Goal: Task Accomplishment & Management: Use online tool/utility

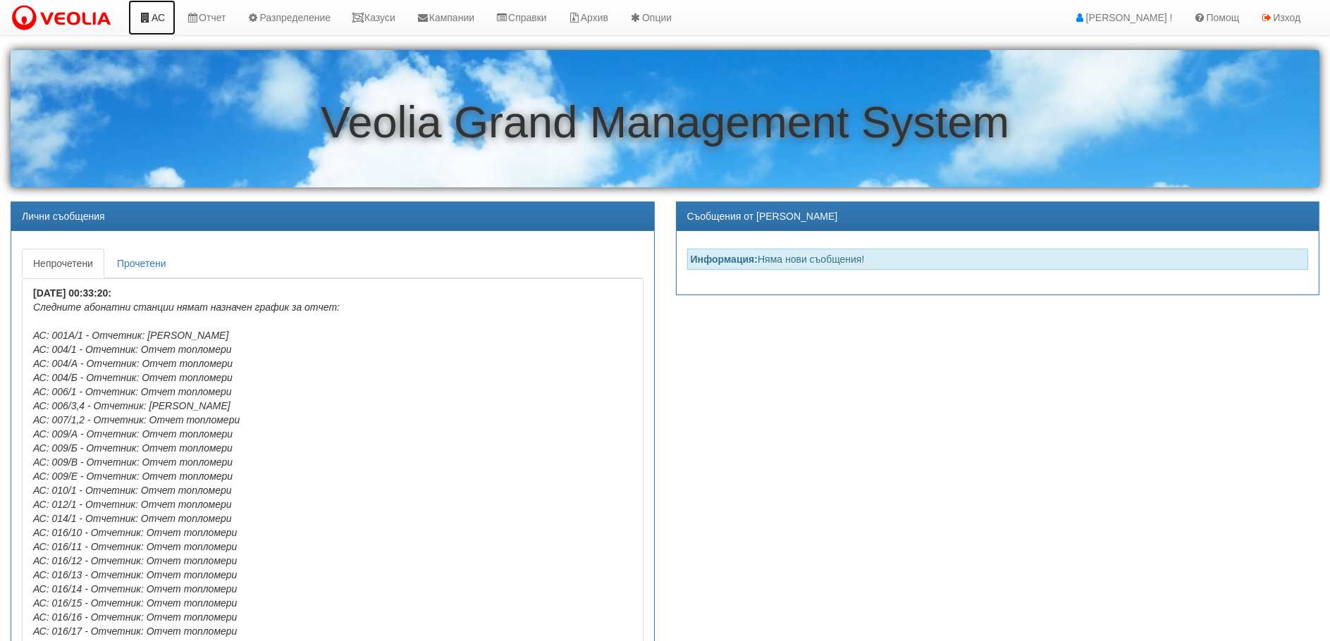
click at [158, 9] on link "АС" at bounding box center [151, 17] width 47 height 35
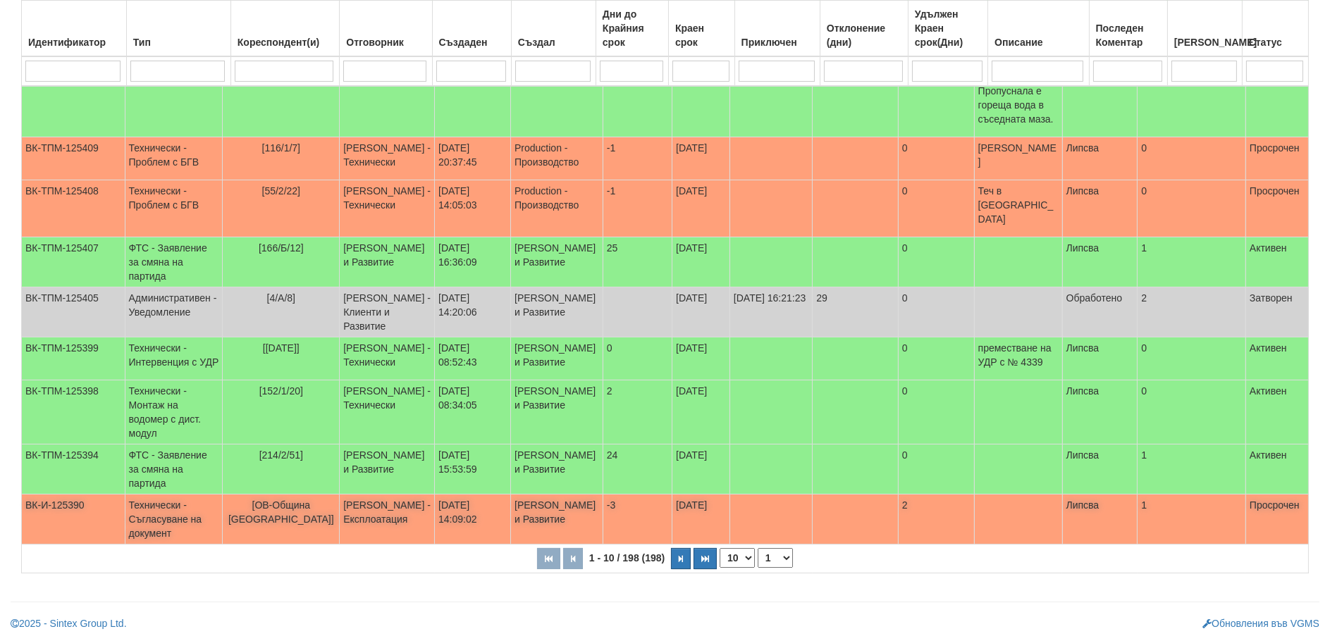
scroll to position [290, 0]
click at [730, 555] on select "10 20 30 40" at bounding box center [737, 558] width 35 height 20
select select "40"
click at [722, 568] on select "10 20 30 40" at bounding box center [737, 558] width 35 height 20
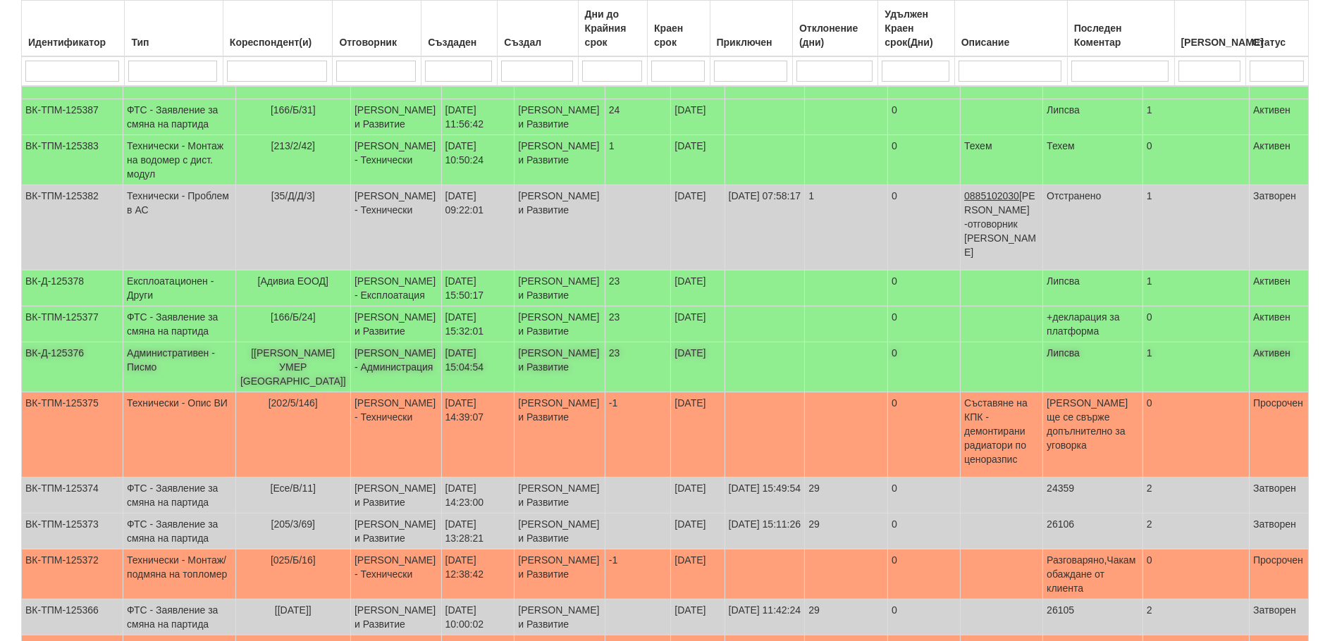
scroll to position [854, 0]
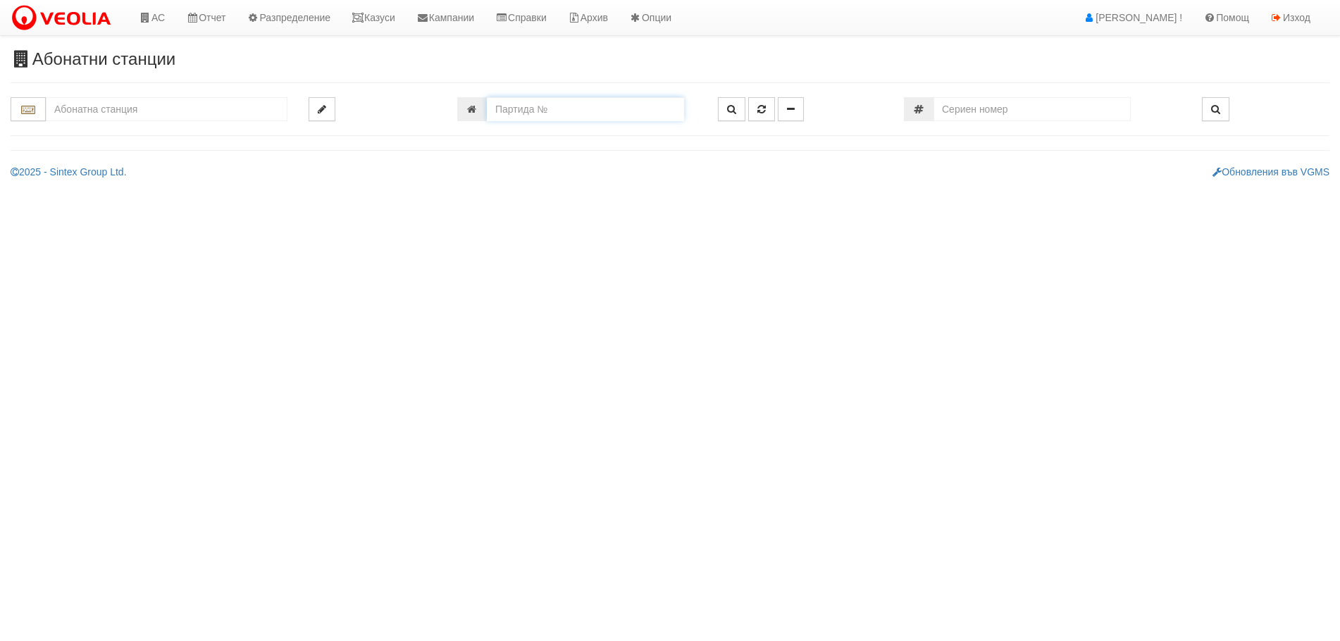
paste input "15487"
type input "15487"
type input "150/7 - "[PERSON_NAME] [GEOGRAPHIC_DATA] " ЕАД"
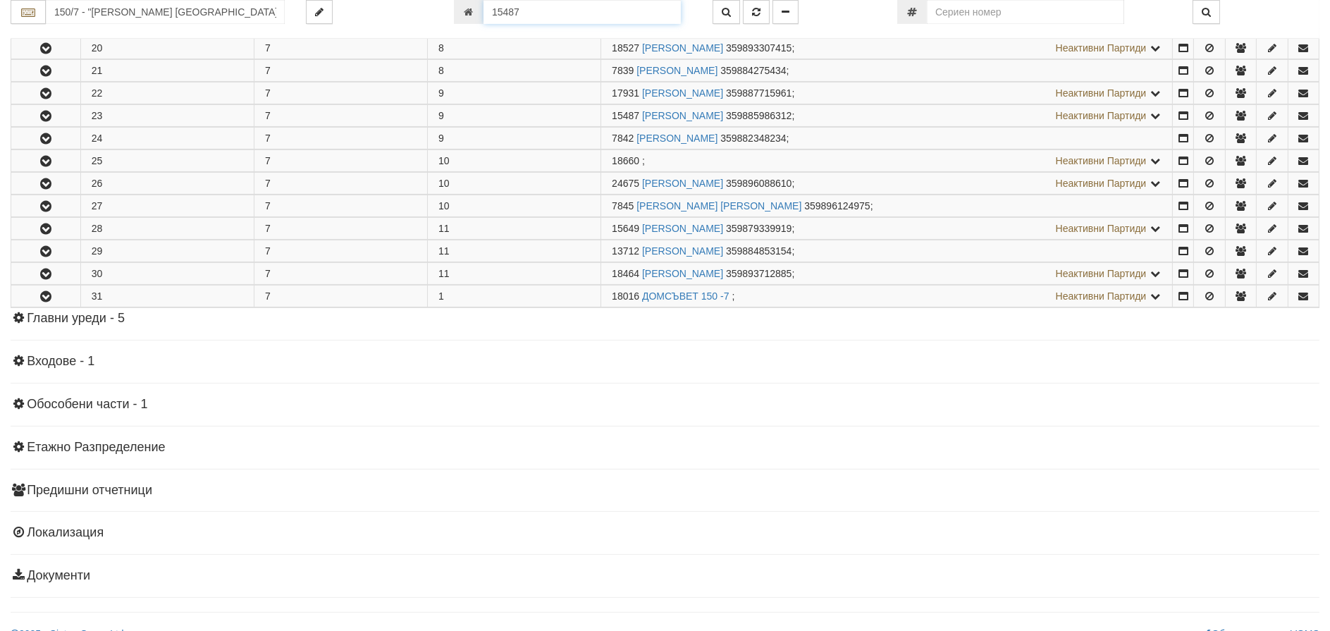
scroll to position [723, 0]
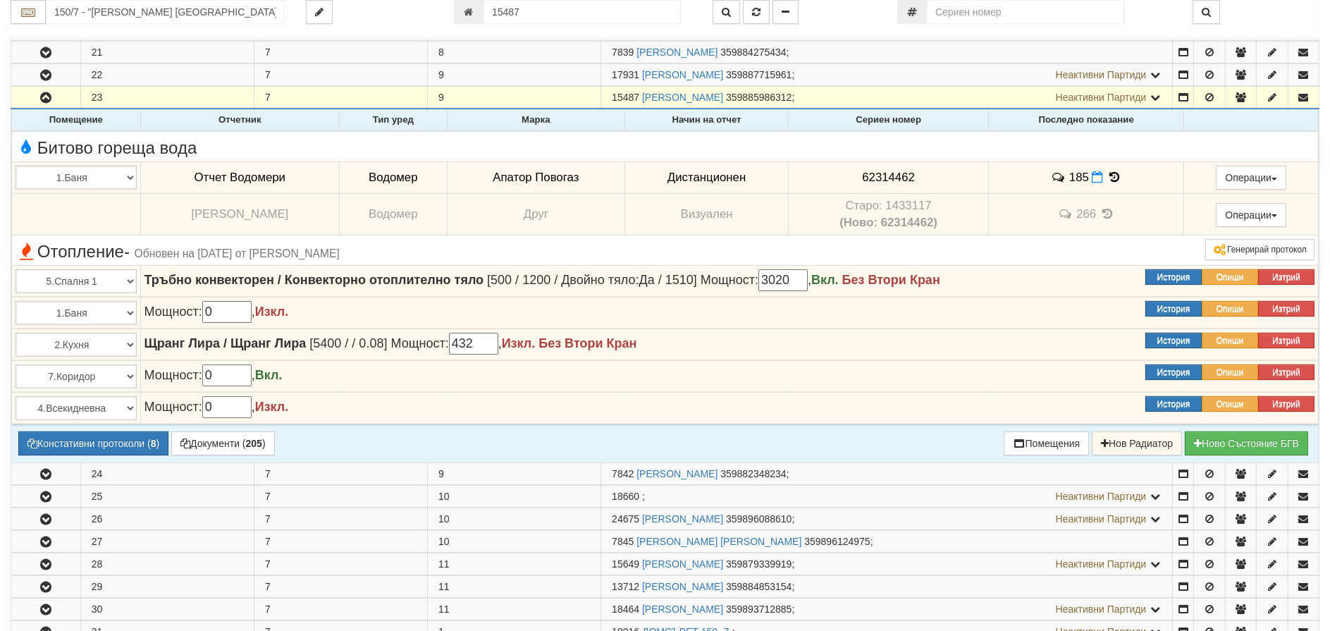
click at [1108, 173] on icon at bounding box center [1114, 177] width 16 height 12
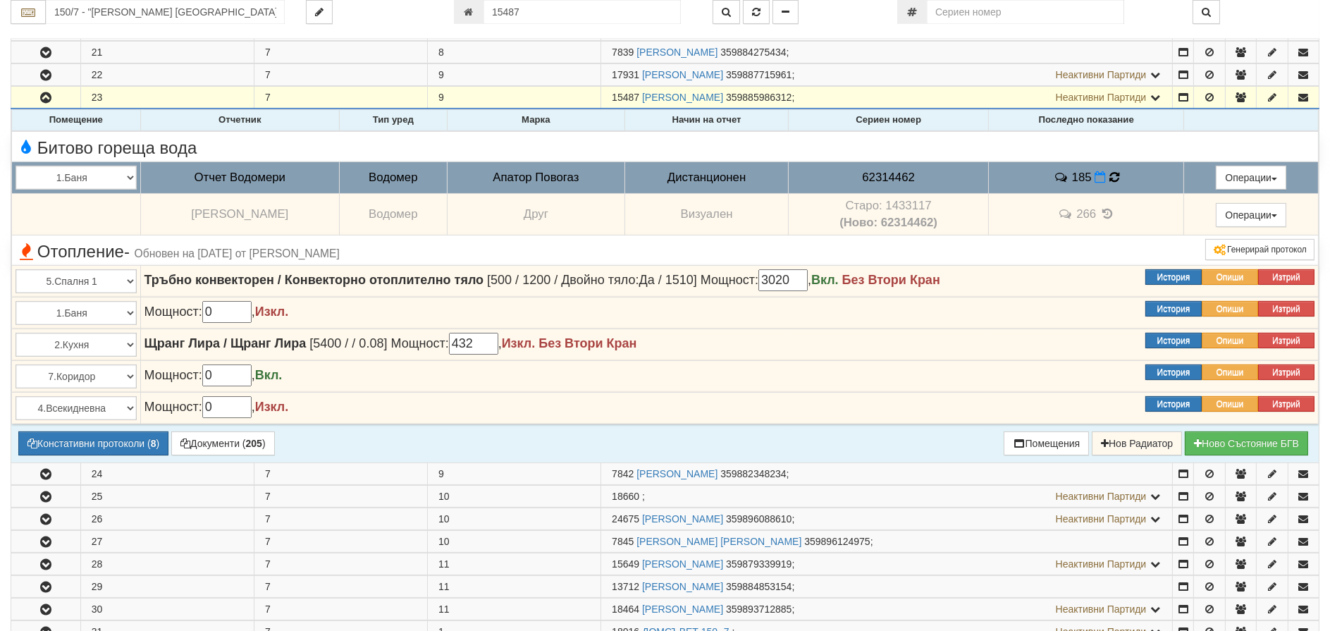
click at [1109, 173] on icon at bounding box center [1114, 177] width 10 height 12
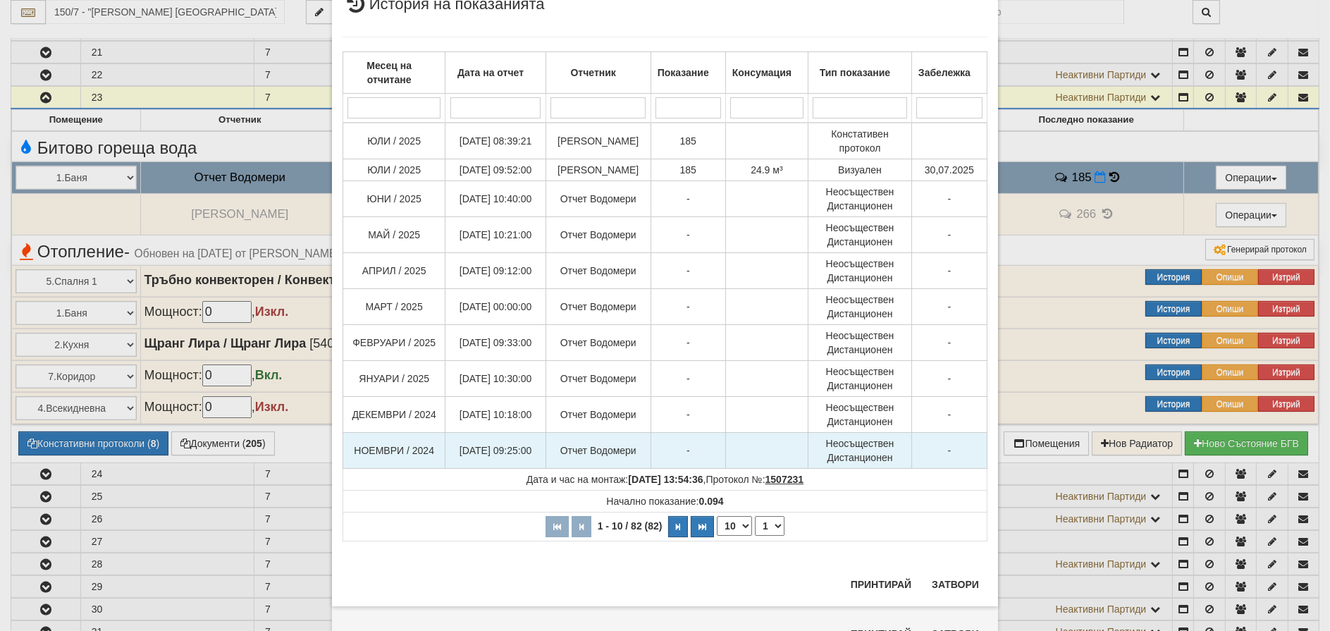
scroll to position [59, 0]
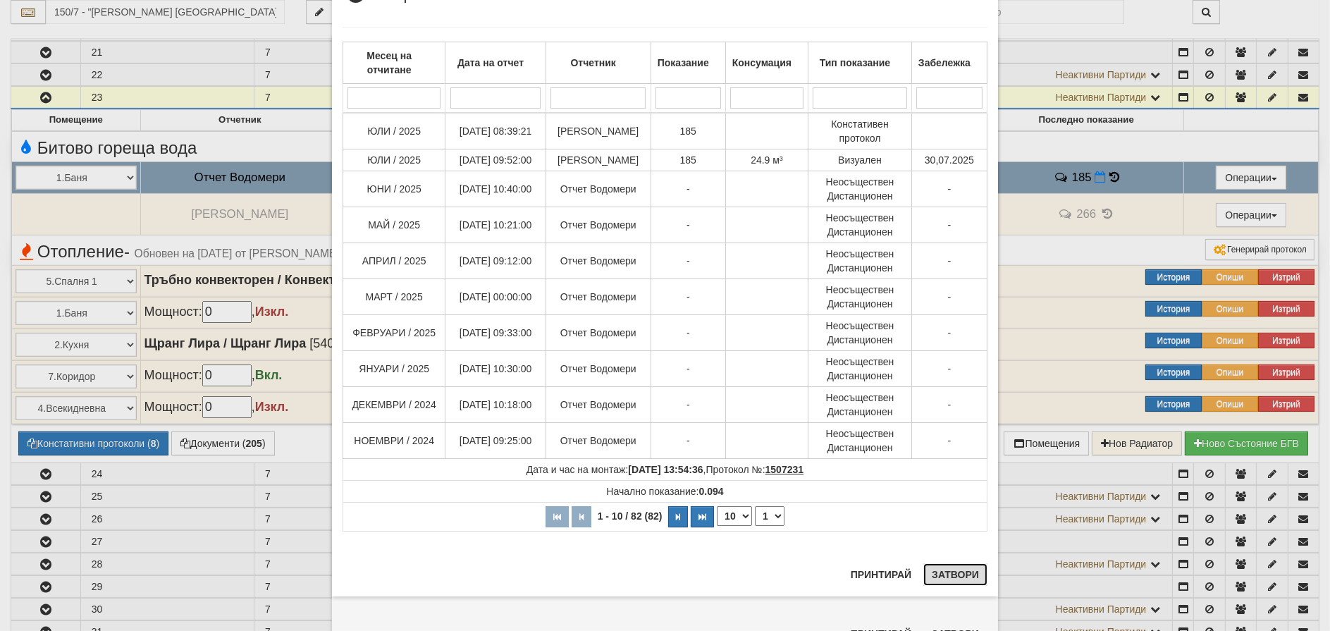
click at [943, 576] on button "Затвори" at bounding box center [955, 574] width 64 height 23
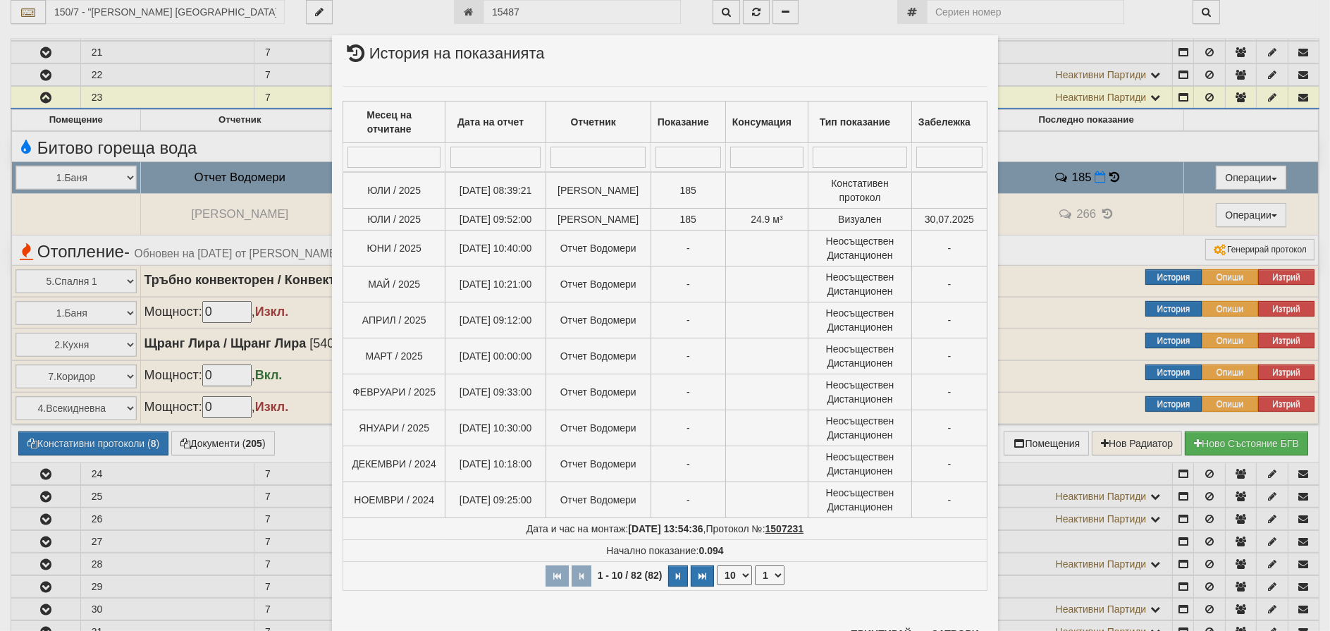
scroll to position [24, 0]
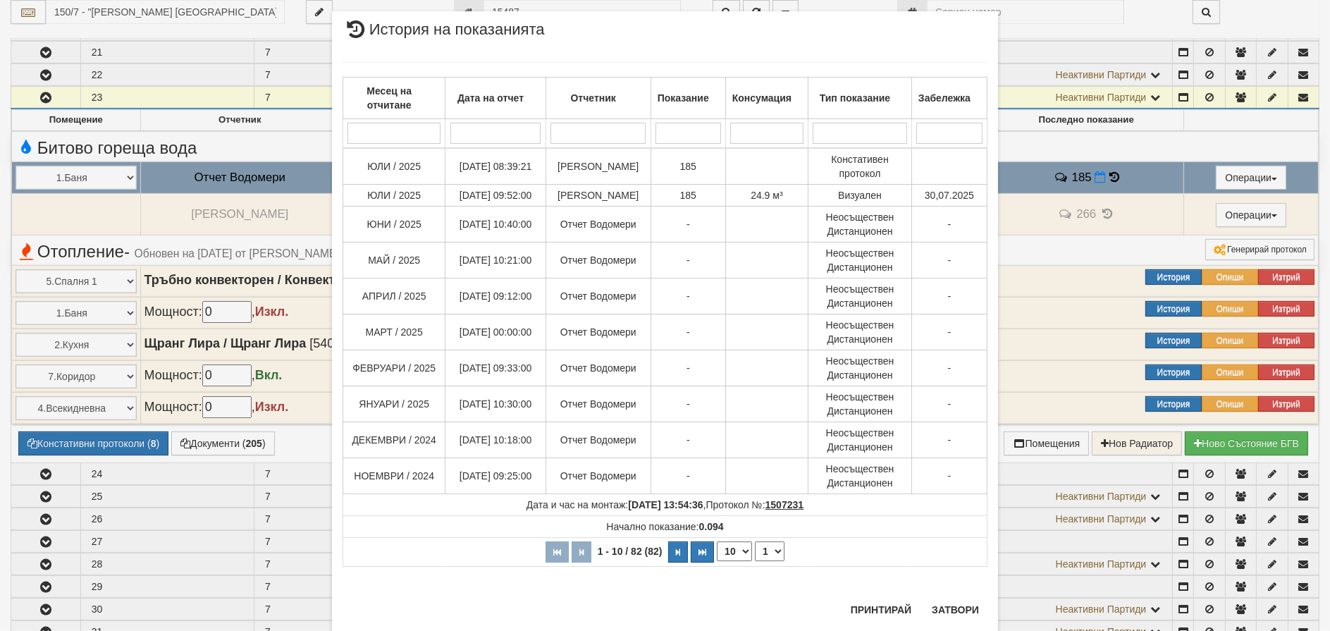
click at [1091, 178] on div "× История на показанията Месец на отчитане Дата на отчет Отчетник Показание Кон…" at bounding box center [665, 315] width 1330 height 631
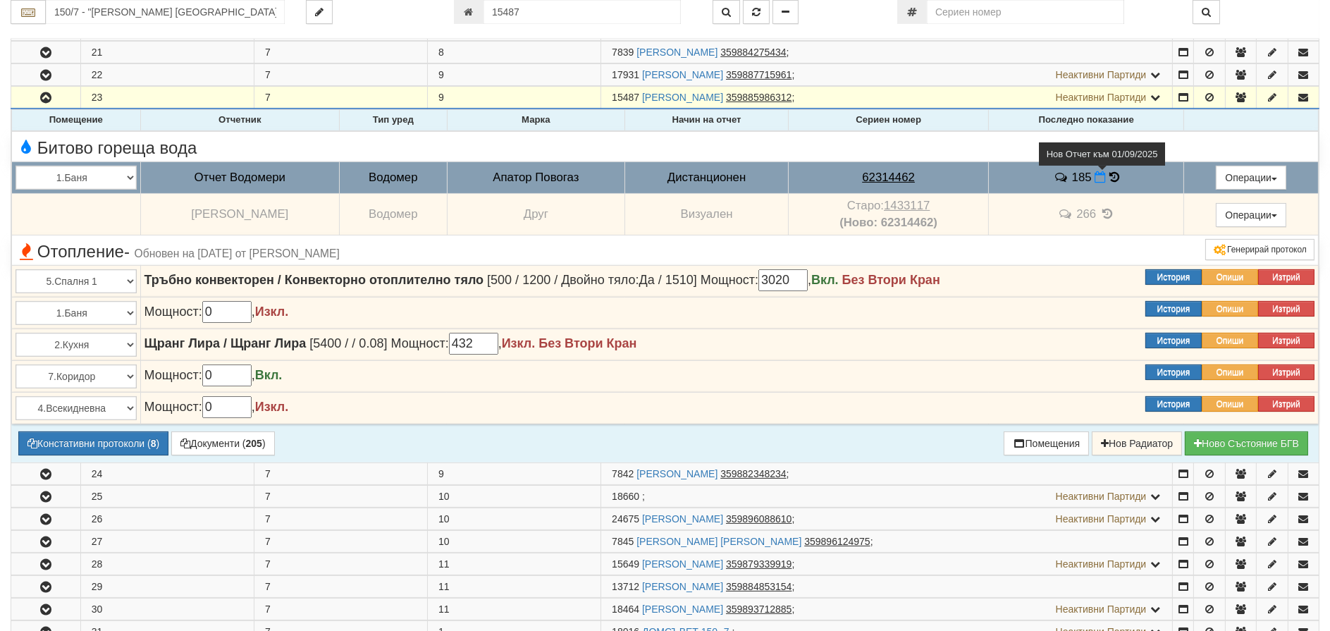
click at [1094, 172] on span at bounding box center [1101, 177] width 15 height 13
click at [1094, 181] on icon at bounding box center [1099, 177] width 11 height 12
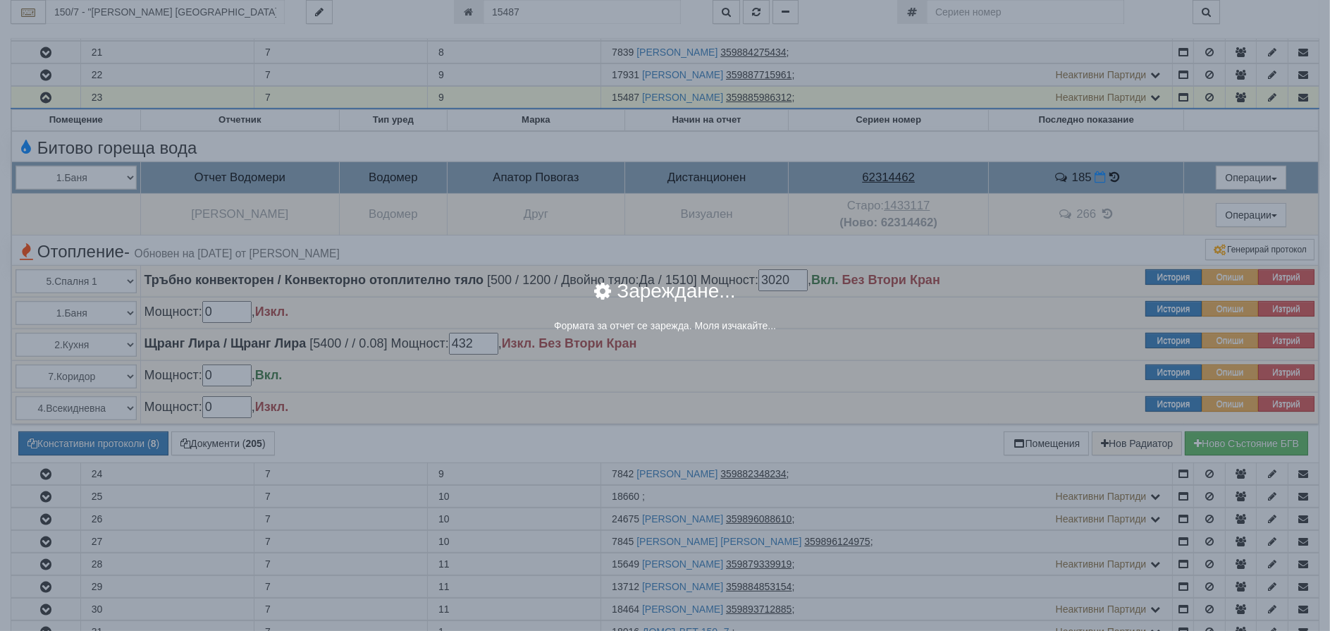
select select "8ac75930-9bfd-e511-80be-8d5a1dced85a"
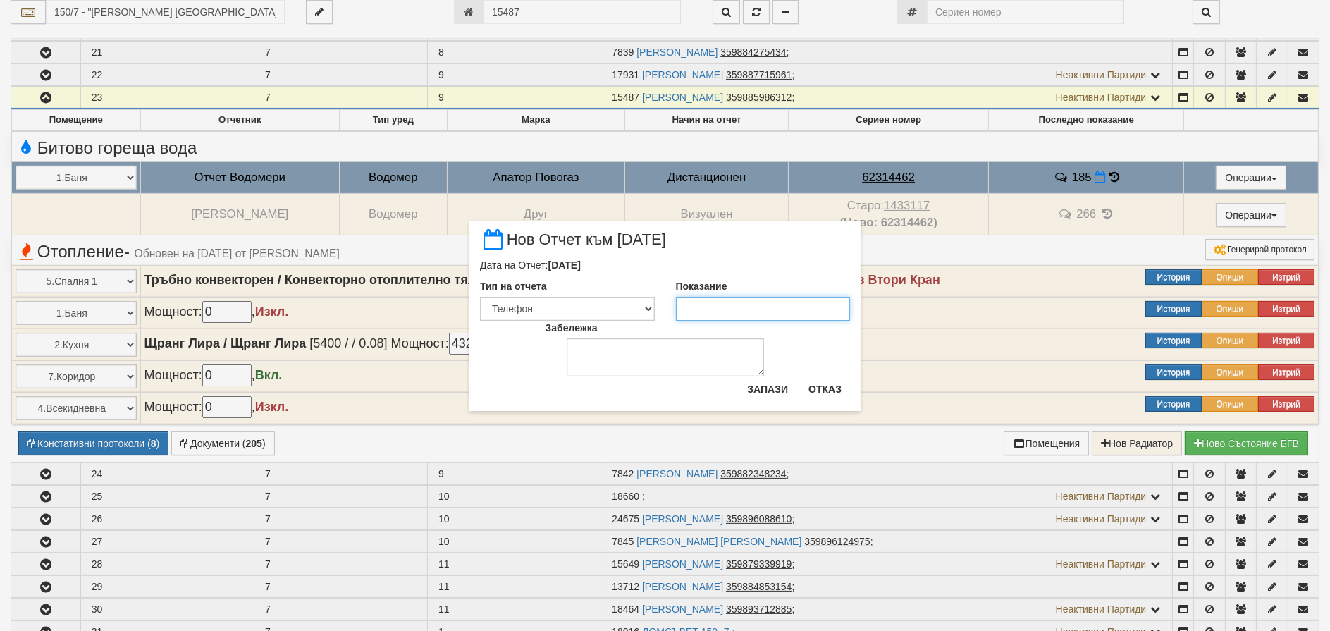
click at [731, 304] on input "Показание" at bounding box center [763, 309] width 175 height 24
type input "185"
click at [769, 402] on div "Запази Отказ" at bounding box center [794, 394] width 111 height 33
click at [771, 391] on button "Запази" at bounding box center [768, 389] width 58 height 23
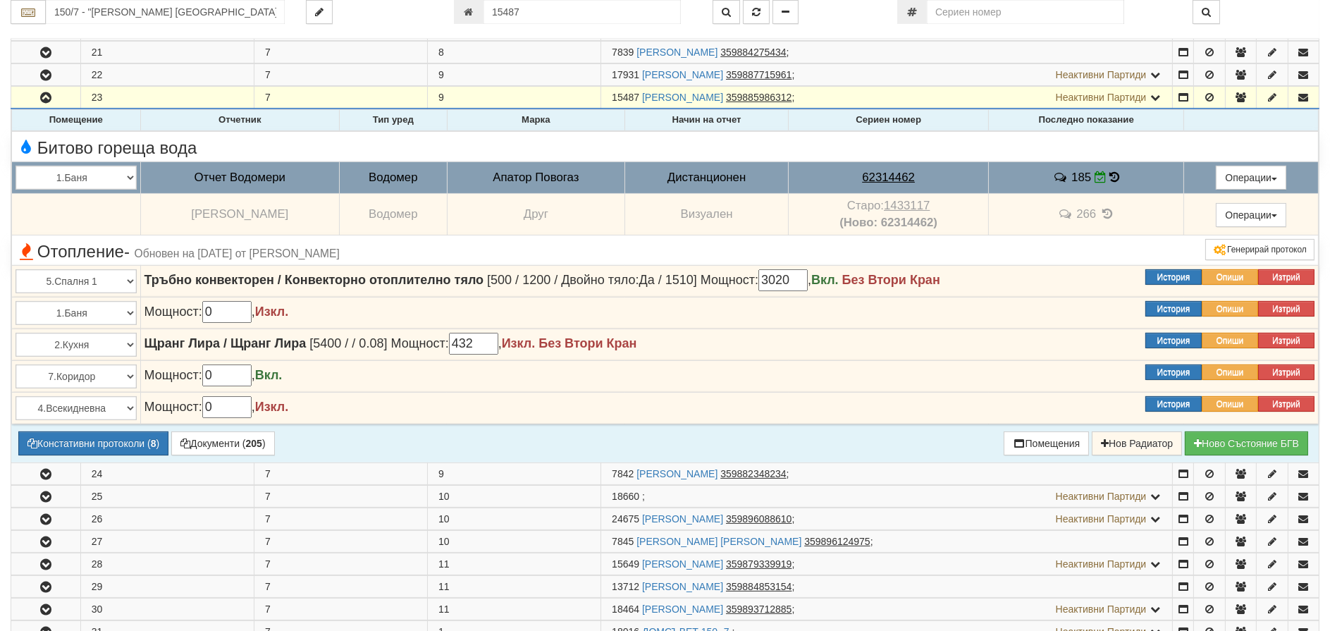
click at [1110, 175] on icon at bounding box center [1115, 177] width 10 height 12
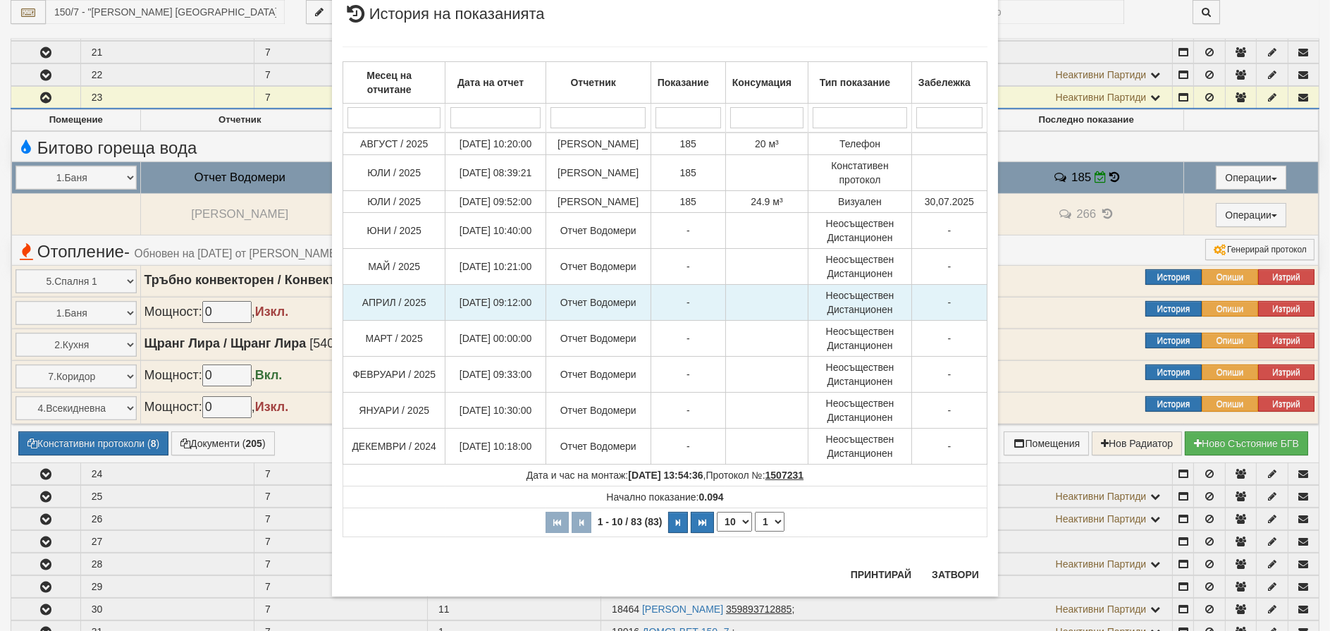
scroll to position [40, 0]
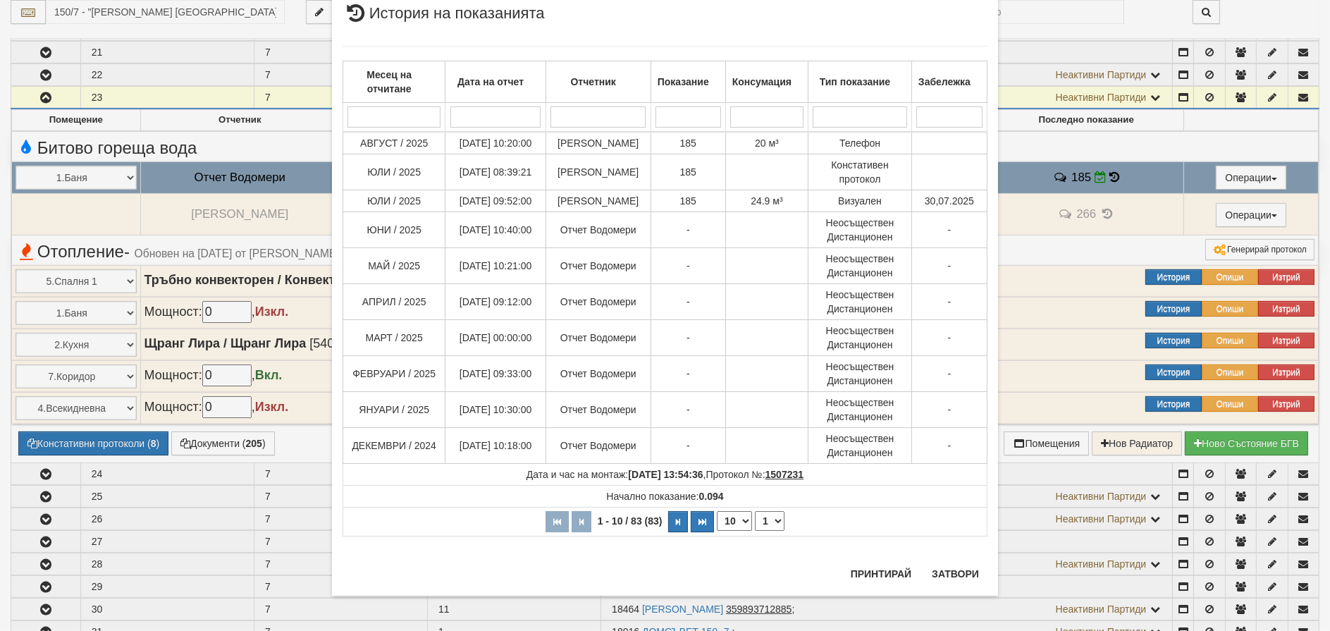
click at [731, 531] on select "10 20 30 40" at bounding box center [734, 521] width 35 height 20
select select "40"
click at [717, 531] on select "10 20 30 40" at bounding box center [734, 521] width 35 height 20
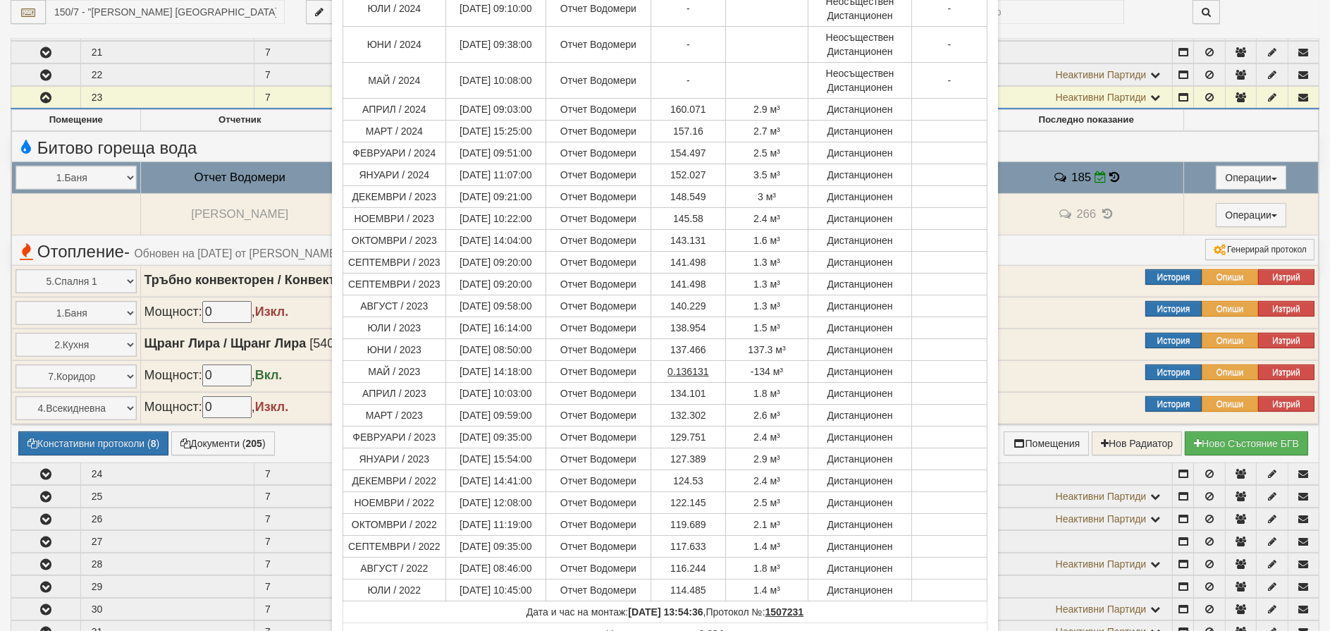
scroll to position [745, 0]
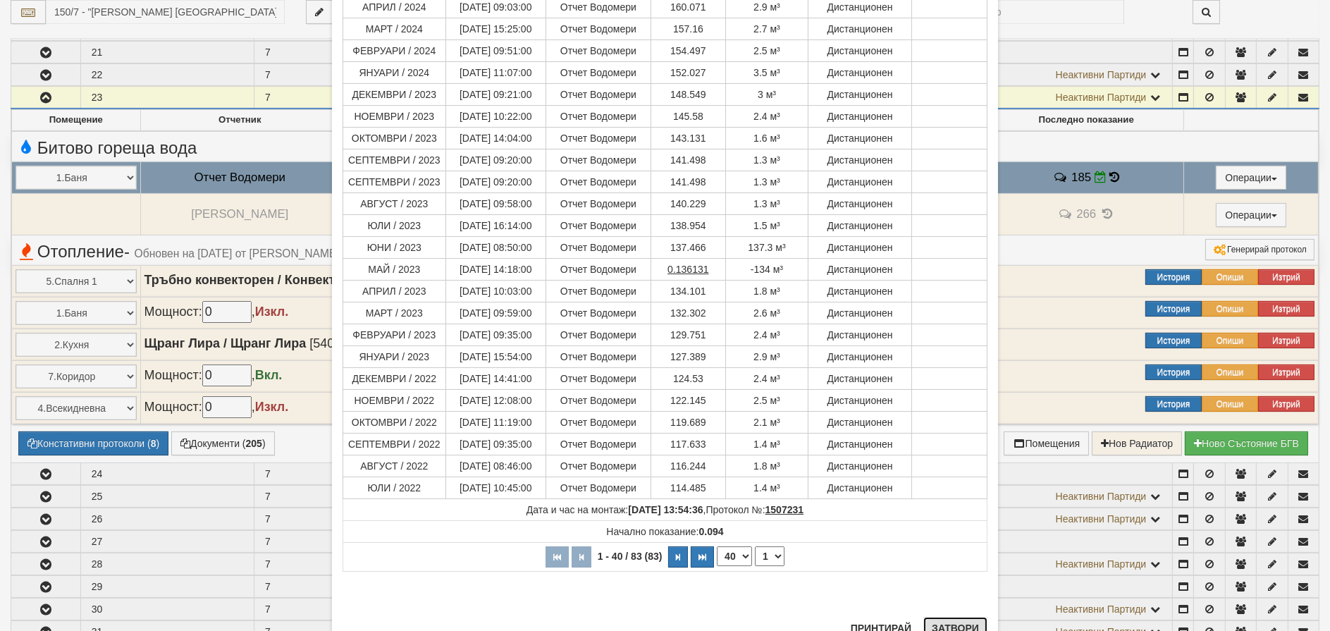
click at [959, 622] on button "Затвори" at bounding box center [955, 628] width 64 height 23
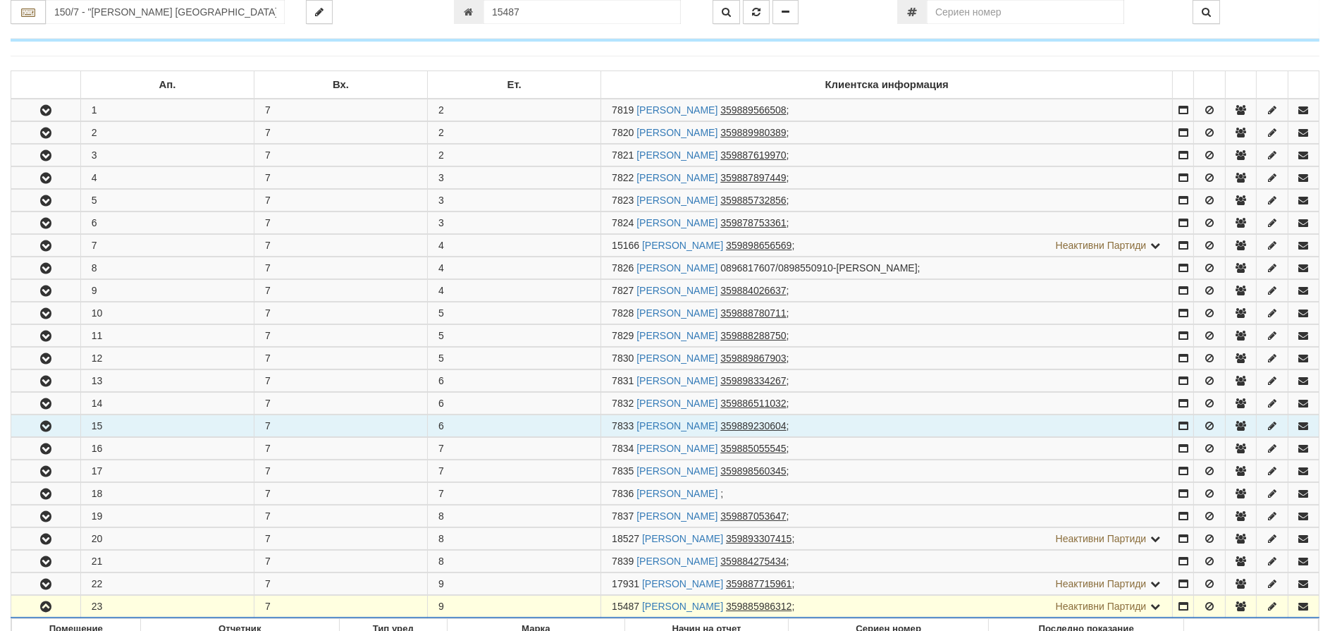
scroll to position [159, 0]
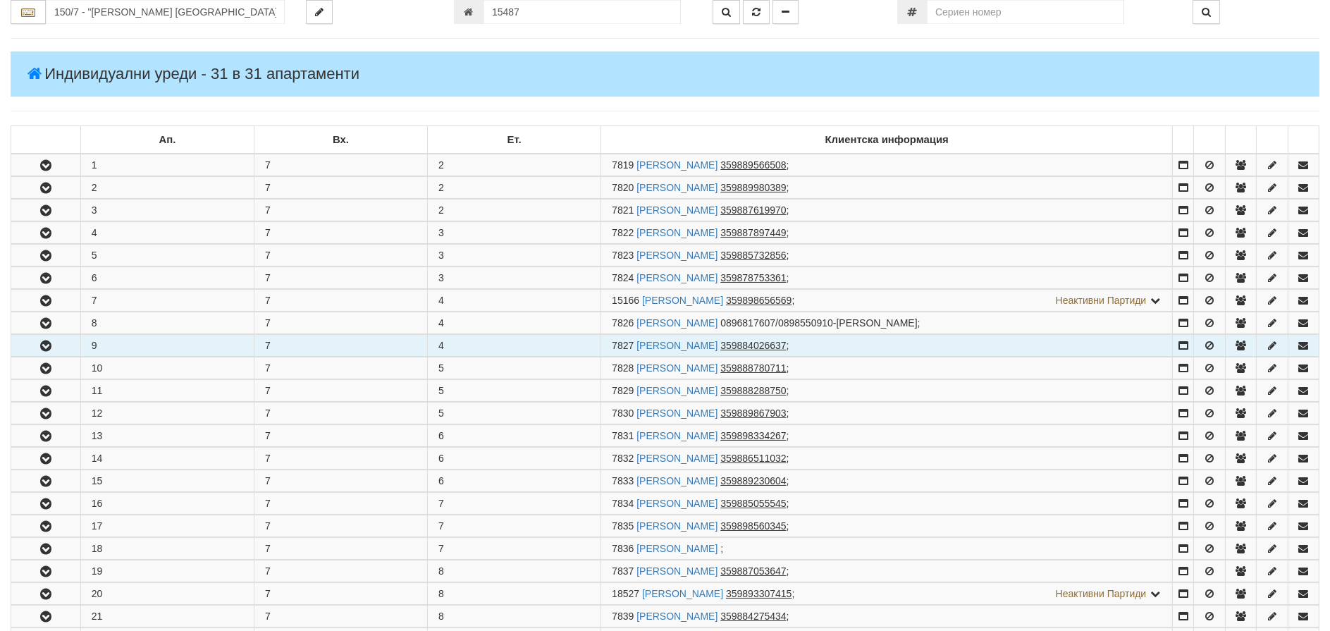
click at [46, 346] on icon "button" at bounding box center [45, 346] width 17 height 10
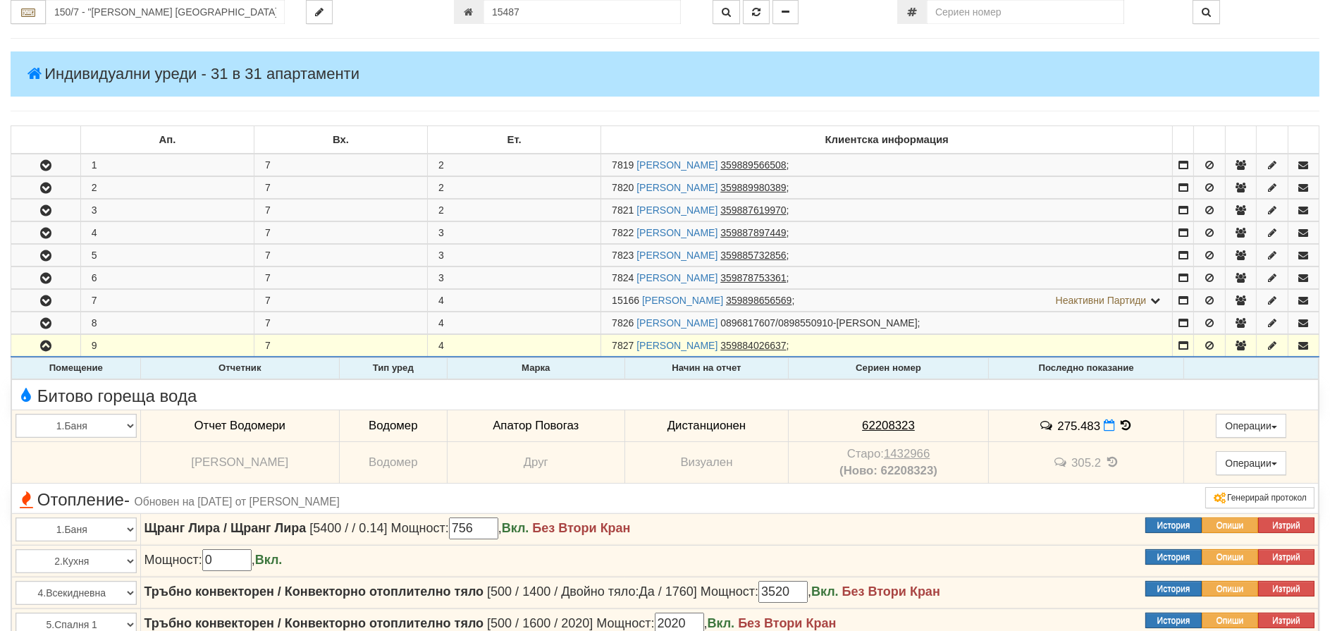
click at [1126, 423] on icon at bounding box center [1126, 425] width 16 height 12
